Goal: Task Accomplishment & Management: Use online tool/utility

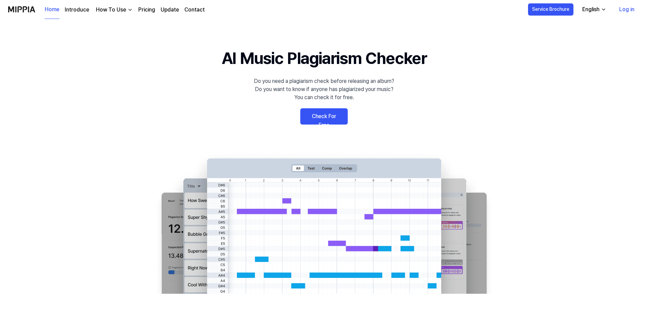
click at [307, 116] on link "Check For Free" at bounding box center [323, 116] width 47 height 16
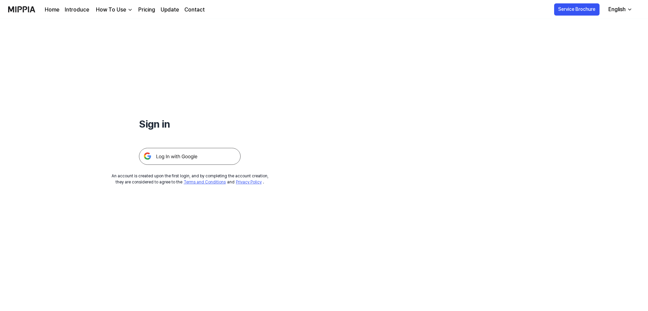
click at [210, 154] on img at bounding box center [190, 156] width 102 height 17
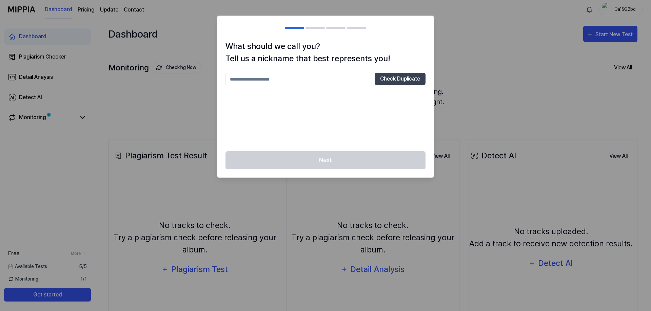
click at [336, 78] on input "text" at bounding box center [298, 80] width 146 height 14
click at [406, 82] on button "Check Duplicate" at bounding box center [399, 79] width 51 height 12
click at [341, 76] on input "***" at bounding box center [298, 80] width 146 height 14
click at [336, 77] on input "***" at bounding box center [298, 80] width 146 height 14
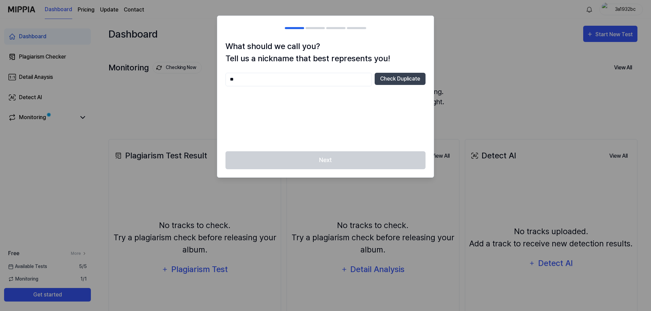
type input "*"
type input "**********"
click at [414, 79] on button "Check Duplicate" at bounding box center [399, 79] width 51 height 12
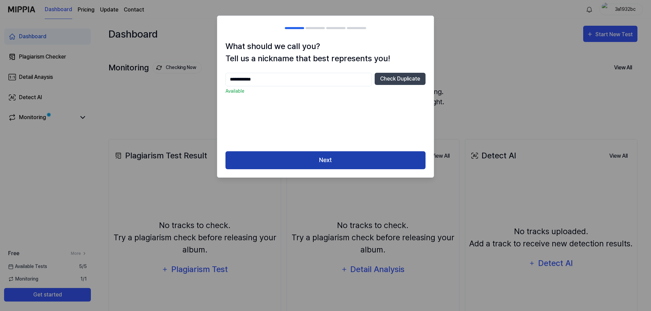
click at [359, 158] on button "Next" at bounding box center [325, 160] width 200 height 18
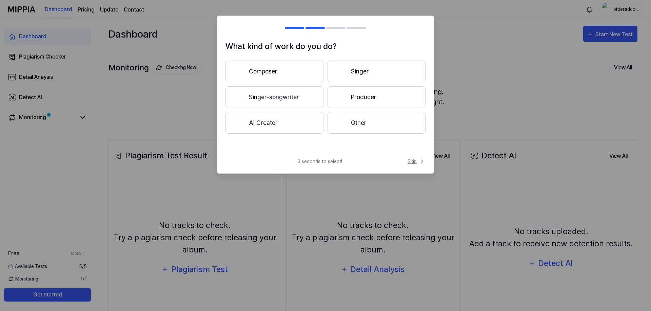
click at [411, 163] on span "Skip" at bounding box center [416, 161] width 18 height 7
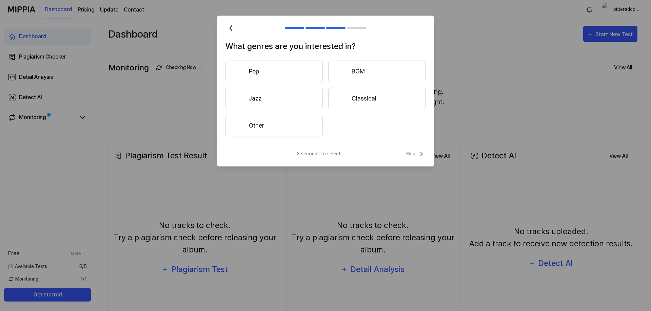
click at [414, 154] on span "Skip" at bounding box center [415, 154] width 19 height 8
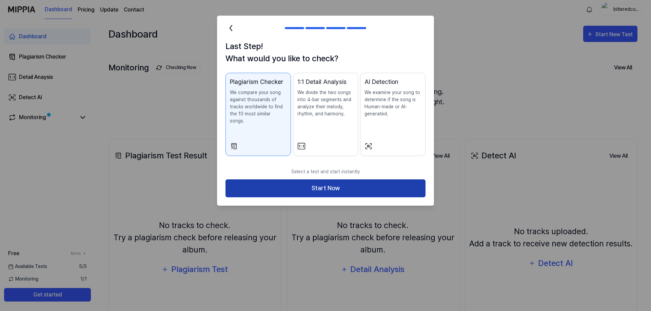
click at [394, 180] on button "Start Now" at bounding box center [325, 189] width 200 height 18
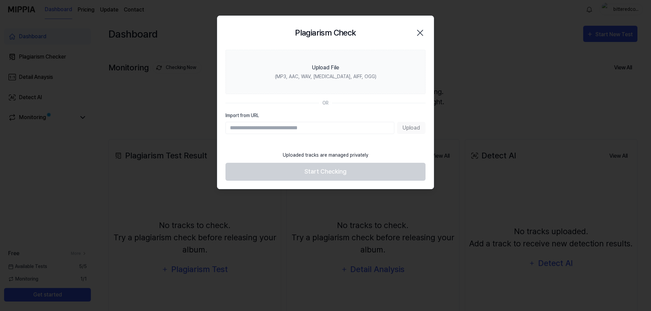
click at [316, 127] on input "Import from URL" at bounding box center [309, 128] width 169 height 12
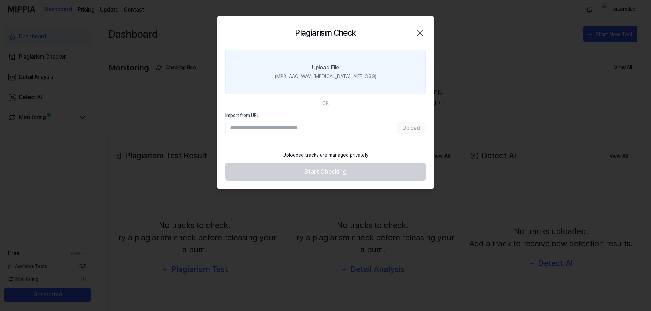
click at [334, 85] on label "Upload File (MP3, AAC, WAV, FLAC, AIFF, OGG)" at bounding box center [325, 72] width 200 height 44
click at [0, 0] on input "Upload File (MP3, AAC, WAV, FLAC, AIFF, OGG)" at bounding box center [0, 0] width 0 height 0
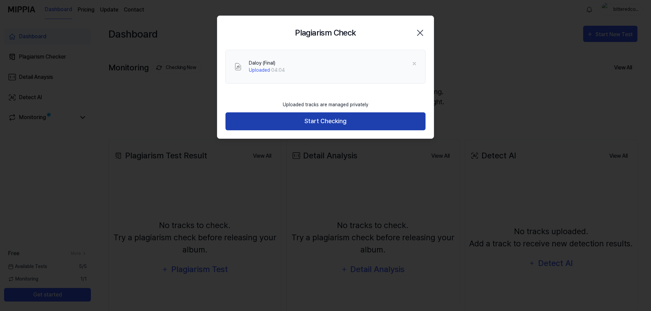
click at [358, 114] on button "Start Checking" at bounding box center [325, 121] width 200 height 18
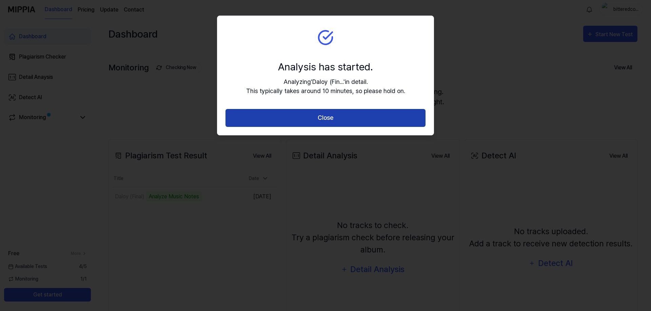
click at [263, 118] on button "Close" at bounding box center [325, 118] width 200 height 18
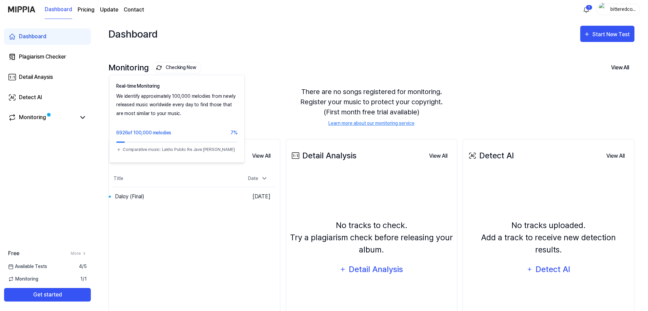
click at [187, 67] on button "Checking Now" at bounding box center [176, 68] width 49 height 12
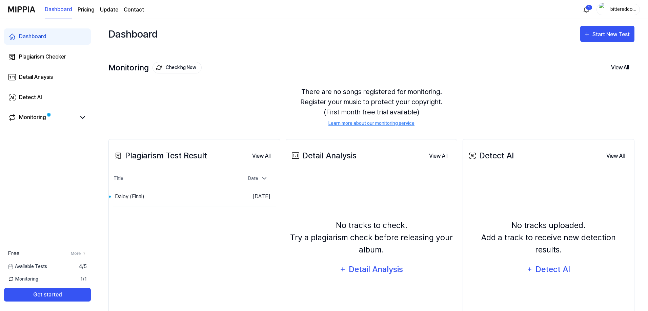
drag, startPoint x: 270, startPoint y: 104, endPoint x: 61, endPoint y: 2, distance: 232.2
click at [269, 104] on div "There are no songs registered for monitoring. Register your music to protect yo…" at bounding box center [371, 107] width 526 height 57
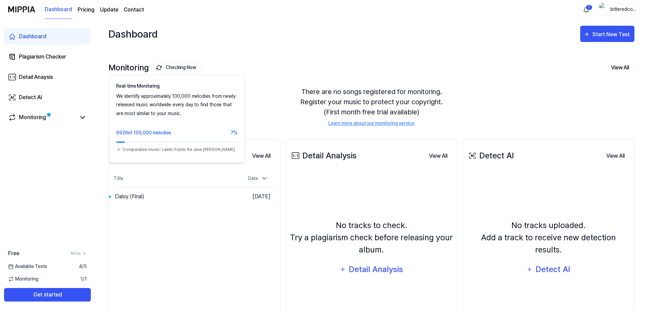
click at [168, 67] on button "Checking Now" at bounding box center [176, 68] width 49 height 12
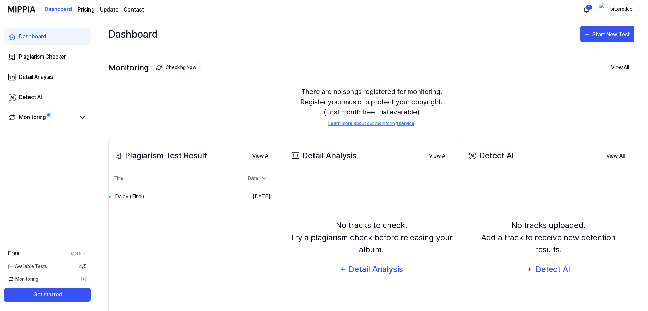
click at [214, 97] on div "There are no songs registered for monitoring. Register your music to protect yo…" at bounding box center [371, 107] width 526 height 57
click at [85, 115] on icon at bounding box center [83, 118] width 8 height 8
click at [43, 117] on div "Monitoring" at bounding box center [32, 118] width 27 height 8
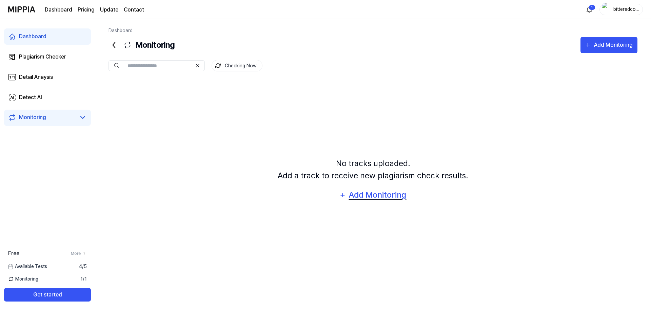
click at [348, 197] on button "Add Monitoring" at bounding box center [373, 195] width 76 height 16
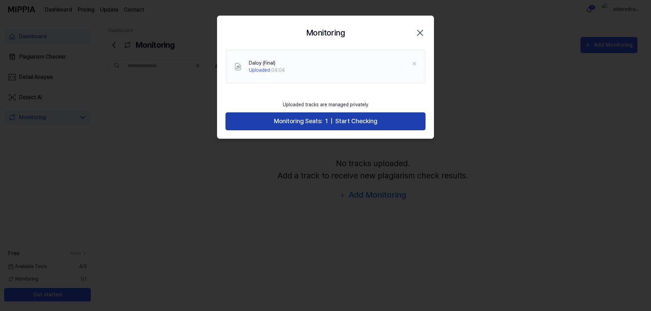
click at [353, 122] on span "Start Checking" at bounding box center [356, 122] width 42 height 10
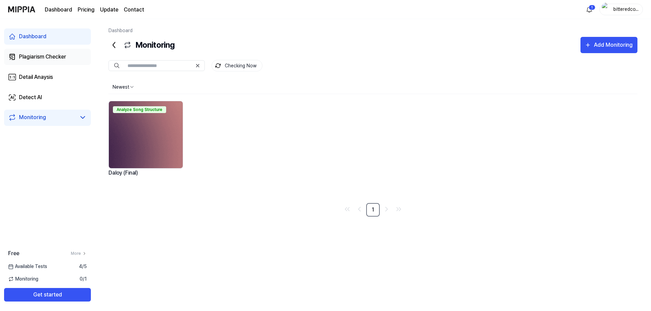
click at [63, 54] on div "Plagiarism Checker" at bounding box center [42, 57] width 47 height 8
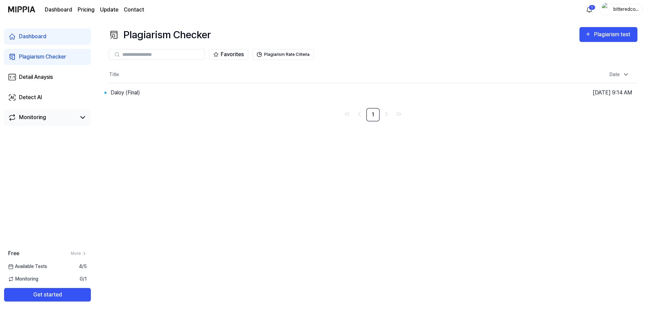
click at [51, 119] on link "Monitoring" at bounding box center [42, 118] width 68 height 8
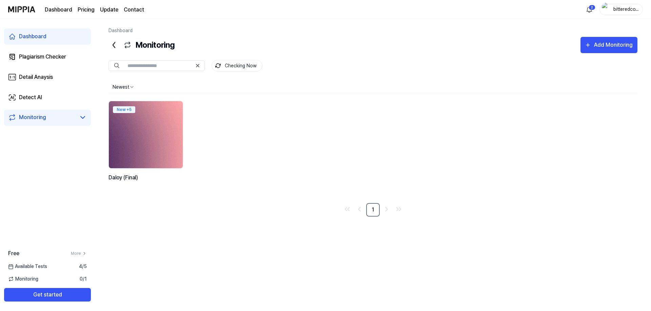
click at [158, 127] on img at bounding box center [145, 135] width 81 height 74
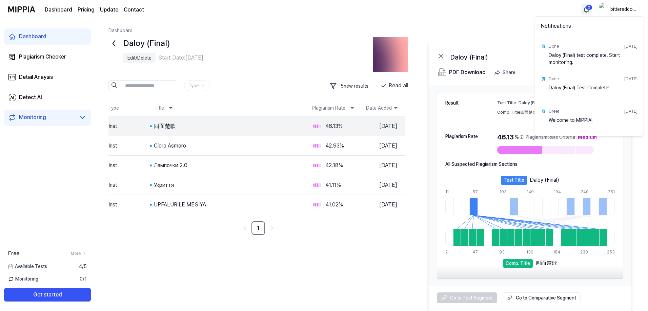
click at [588, 10] on html "Dashboard Pricing Update Contact 2 bitteredcorn Dashboard Plagiarism Checker De…" at bounding box center [324, 155] width 648 height 311
click at [575, 61] on div "Daloy (Final) test complete! Start monitoring." at bounding box center [593, 59] width 89 height 14
click at [568, 49] on div "Done [DATE]" at bounding box center [593, 46] width 89 height 11
click at [550, 44] on div "Done" at bounding box center [554, 46] width 10 height 6
drag, startPoint x: 298, startPoint y: 29, endPoint x: 101, endPoint y: 34, distance: 197.3
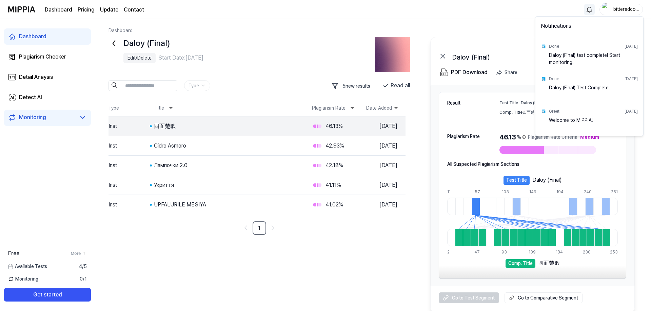
click at [298, 29] on html "Dashboard Pricing Update Contact bitteredcorn Dashboard Plagiarism Checker Deta…" at bounding box center [325, 155] width 651 height 311
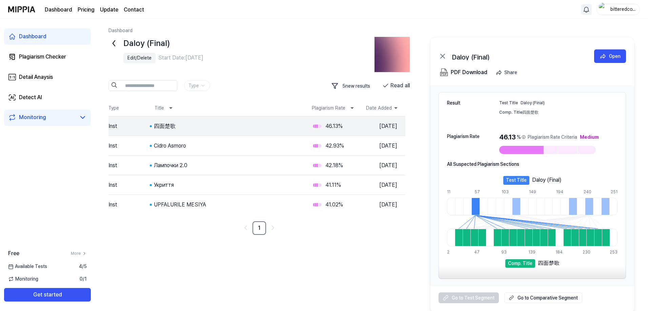
click at [114, 43] on icon at bounding box center [113, 43] width 11 height 11
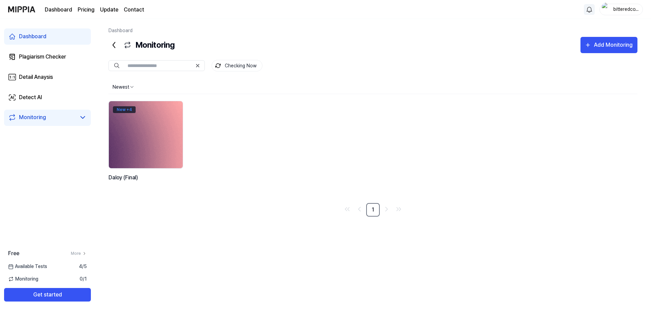
click at [122, 110] on div "New + 4" at bounding box center [124, 109] width 23 height 7
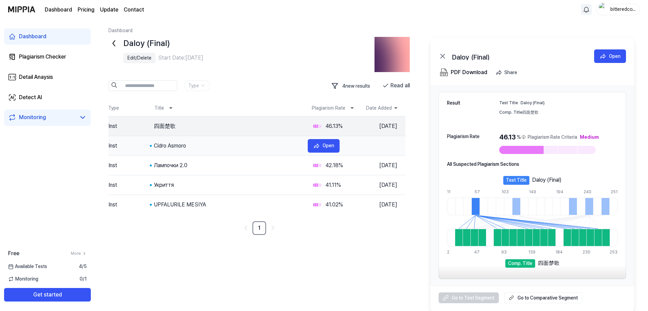
click at [209, 143] on div "Cidro Asmoro" at bounding box center [228, 146] width 148 height 8
